Goal: Task Accomplishment & Management: Use online tool/utility

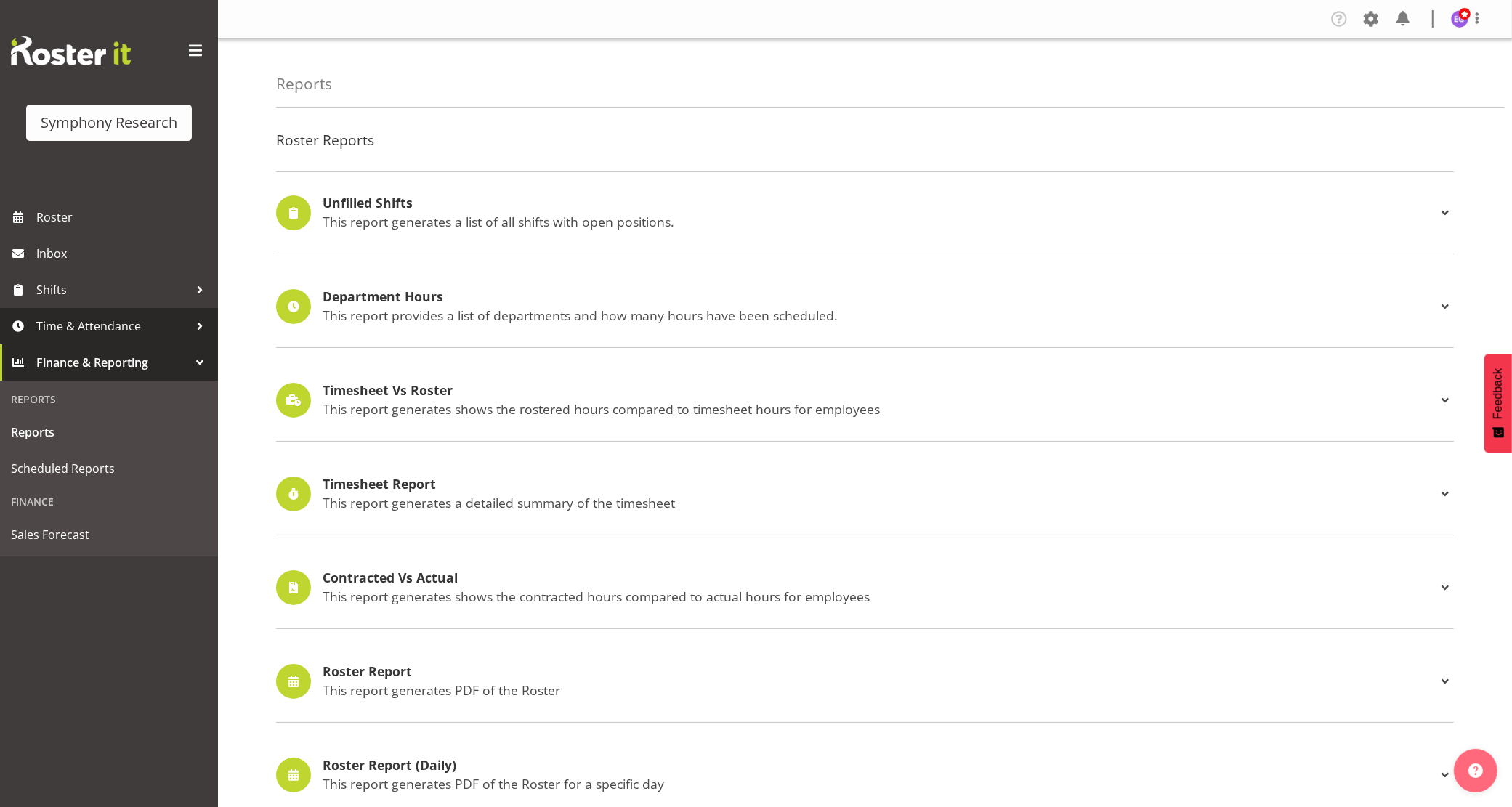
click at [64, 328] on span "Time & Attendance" at bounding box center [113, 326] width 153 height 21
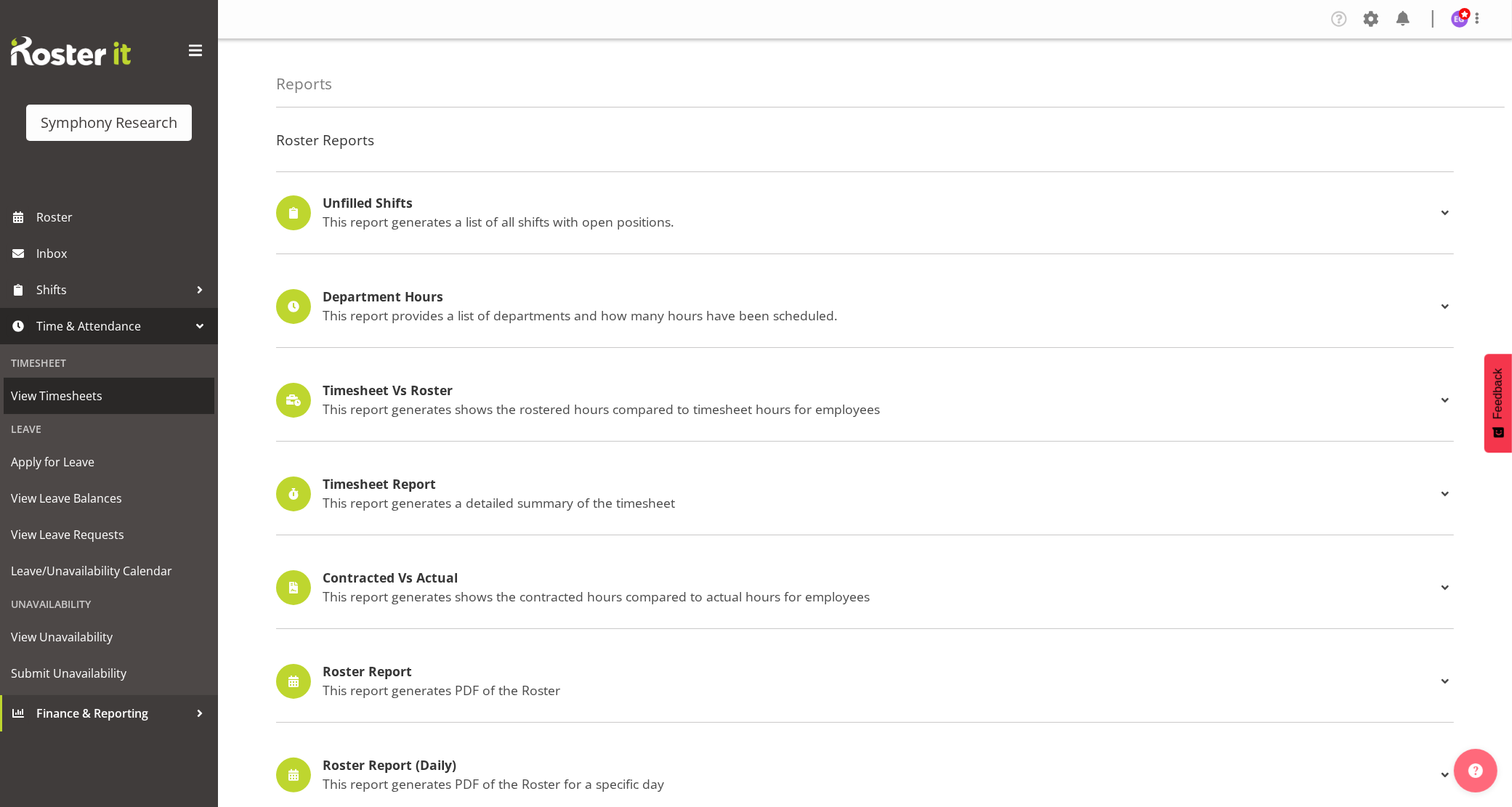
click at [113, 399] on span "View Timesheets" at bounding box center [109, 396] width 197 height 21
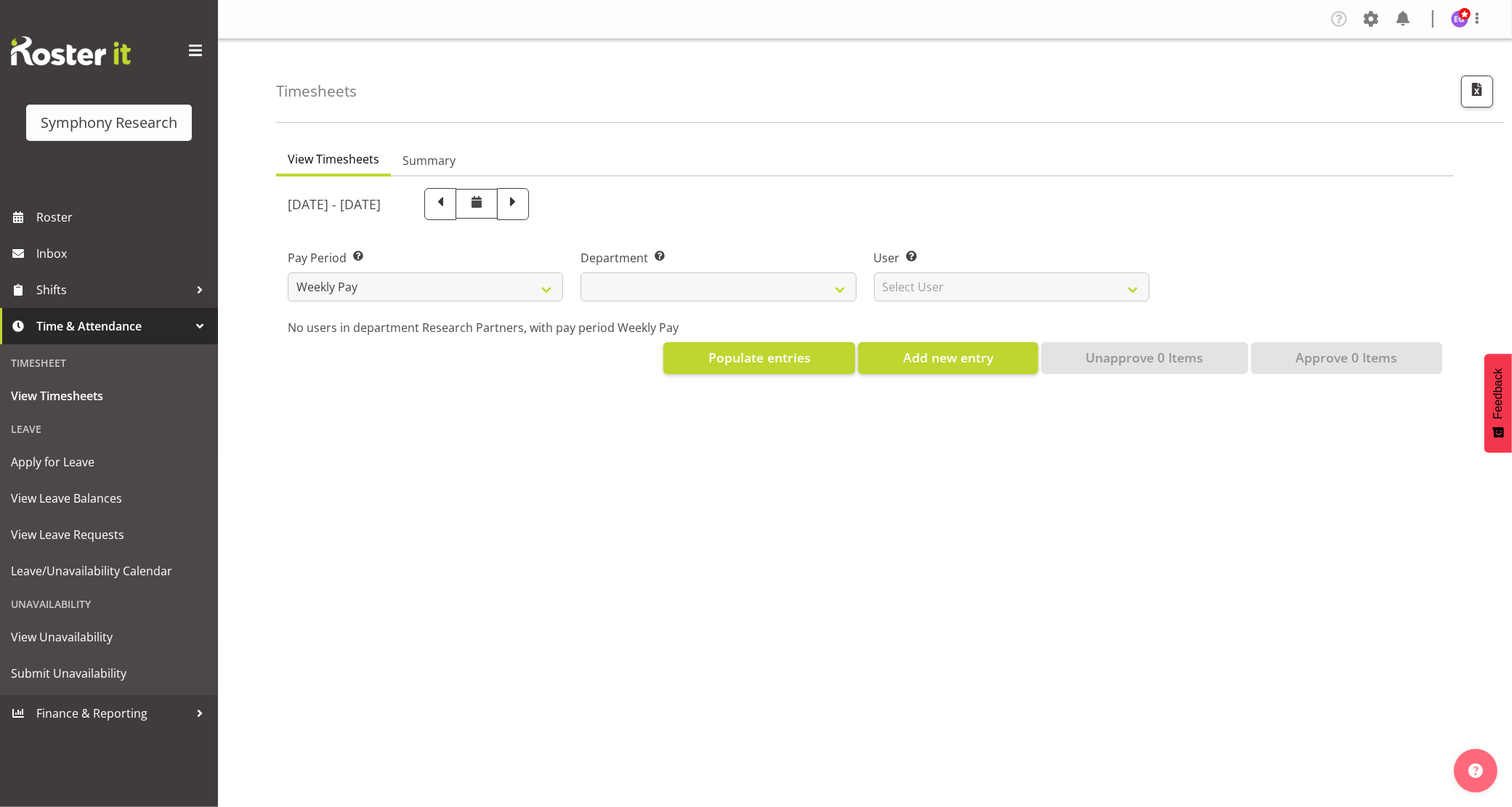
select select
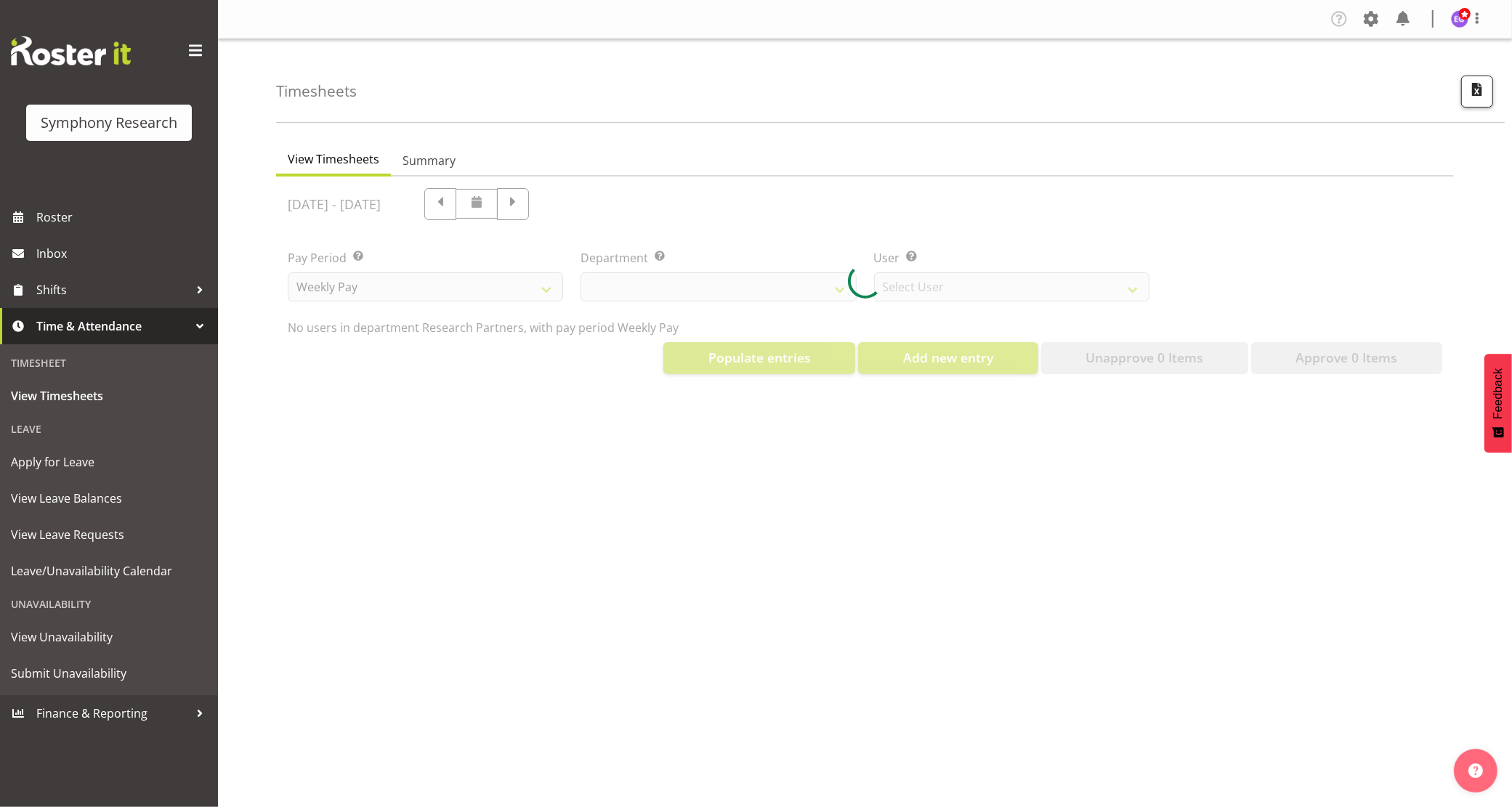
select select "10174"
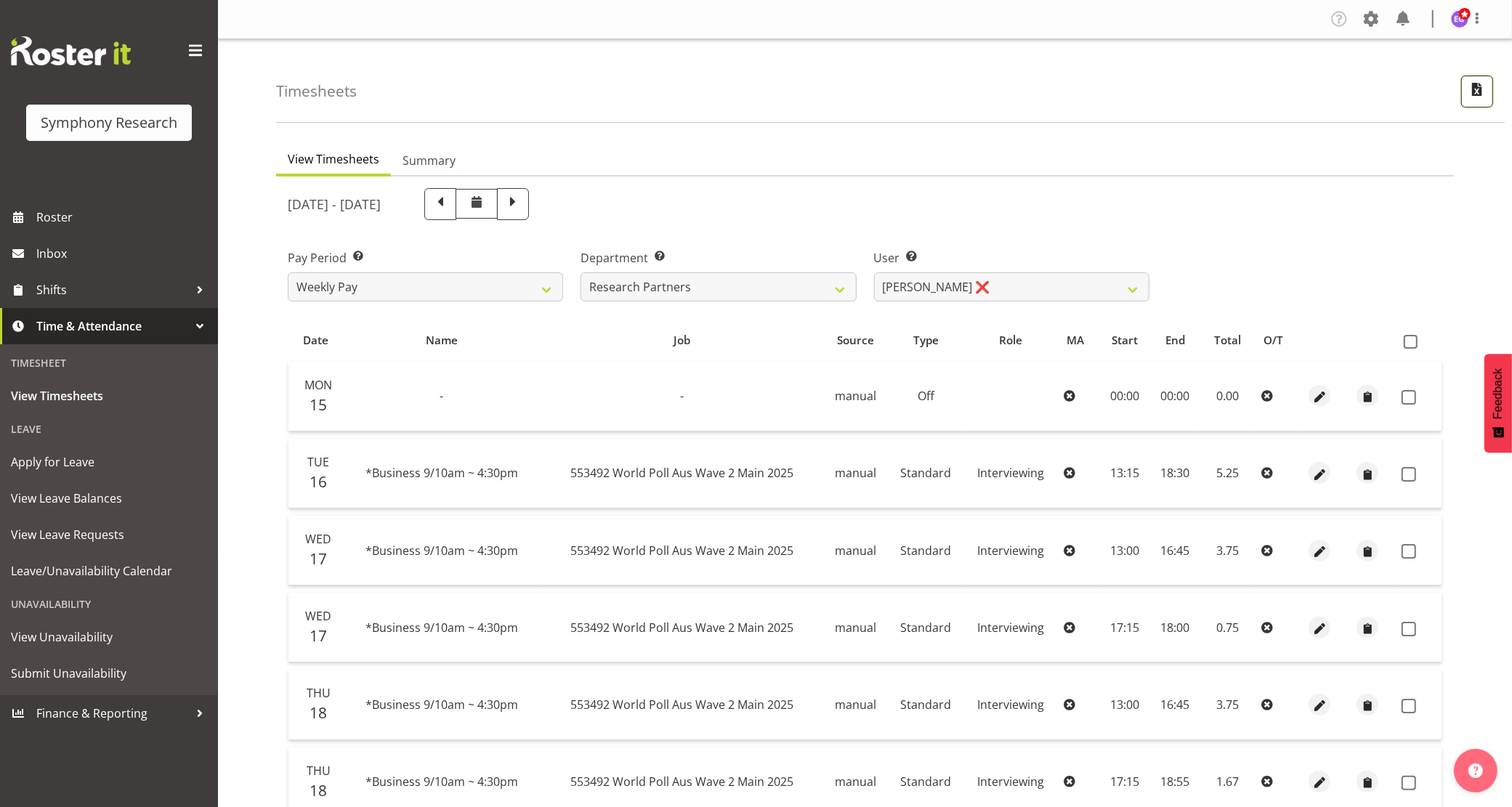
click at [1473, 104] on button "button" at bounding box center [1477, 92] width 32 height 32
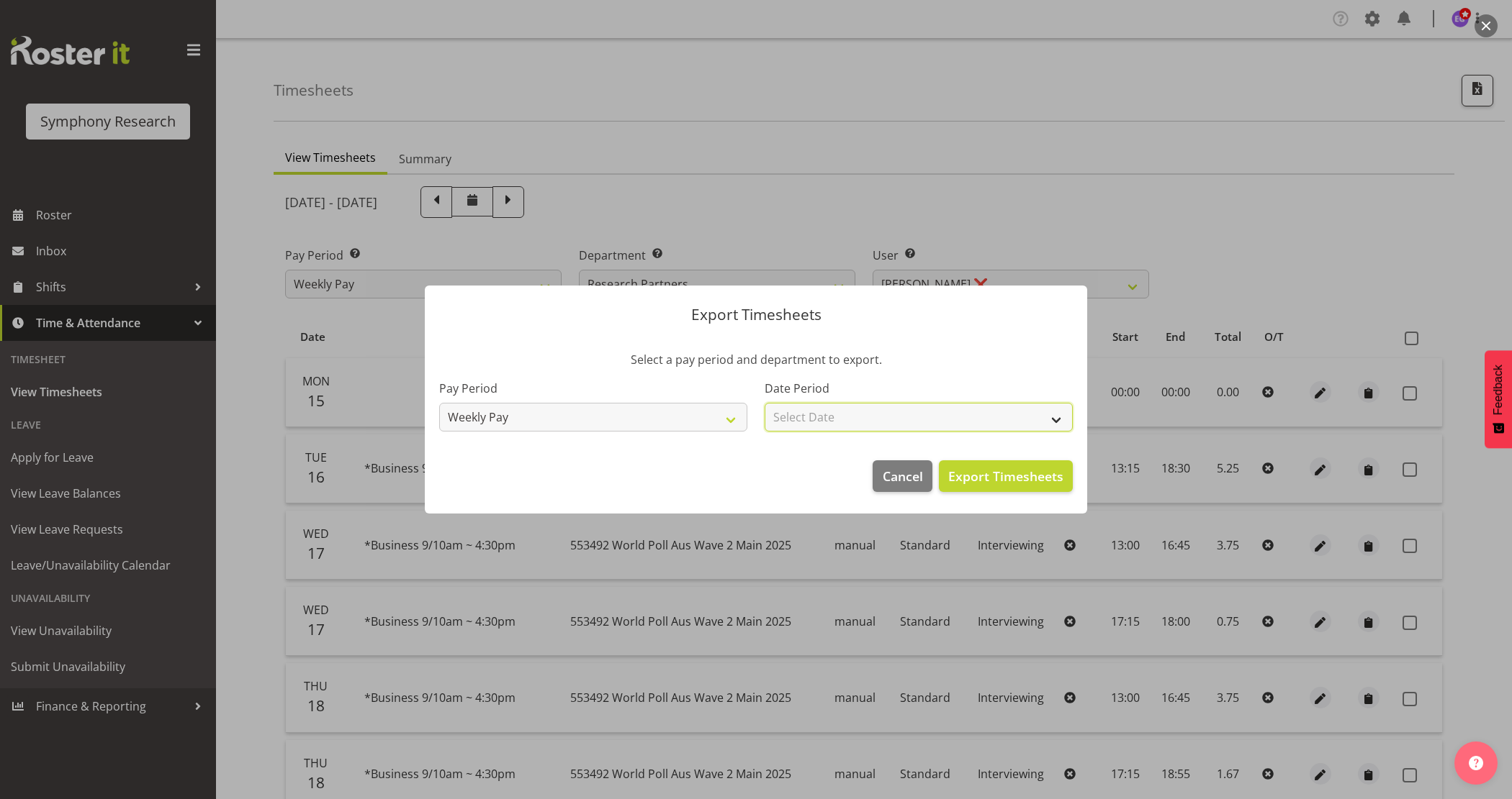
click at [909, 411] on select "Select Date Week starting [DATE] Week starting [DATE] Week starting [DATE] Week…" at bounding box center [919, 417] width 308 height 29
select select "[DATE]"
click at [765, 403] on select "Select Date Week starting [DATE] Week starting [DATE] Week starting [DATE] Week…" at bounding box center [919, 417] width 308 height 29
click at [1002, 483] on span "Export Timesheets" at bounding box center [1006, 476] width 115 height 19
click at [911, 483] on span "Cancel" at bounding box center [903, 476] width 41 height 19
